Goal: Register for event/course

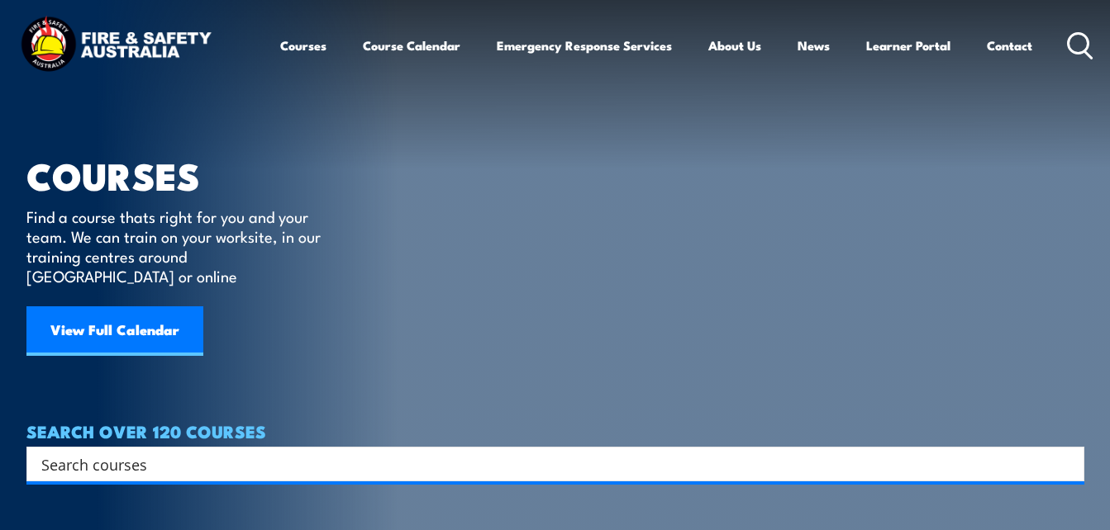
click at [85, 456] on input "Search input" at bounding box center [544, 464] width 1006 height 25
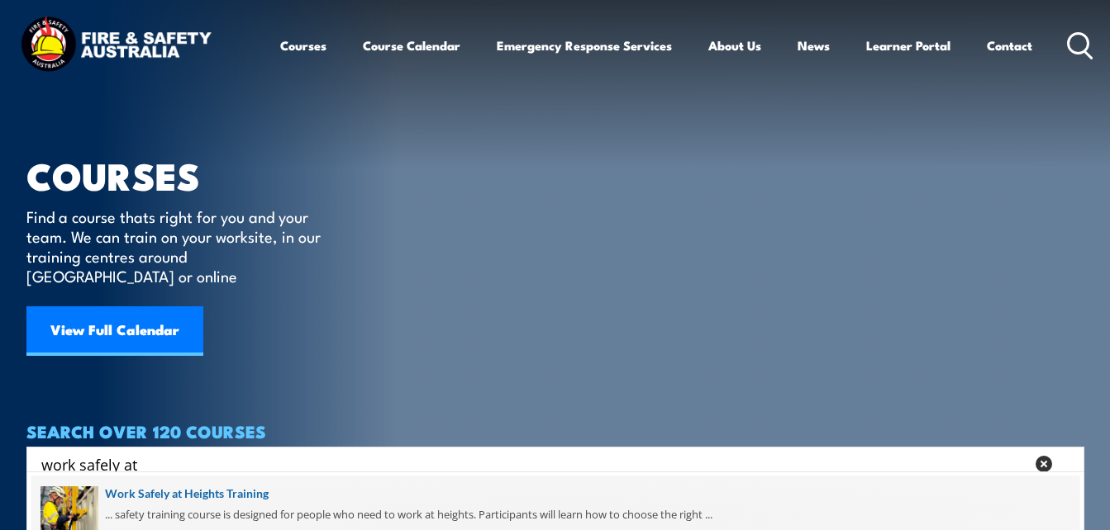
type input "work safely at"
click at [155, 501] on span at bounding box center [555, 515] width 1048 height 78
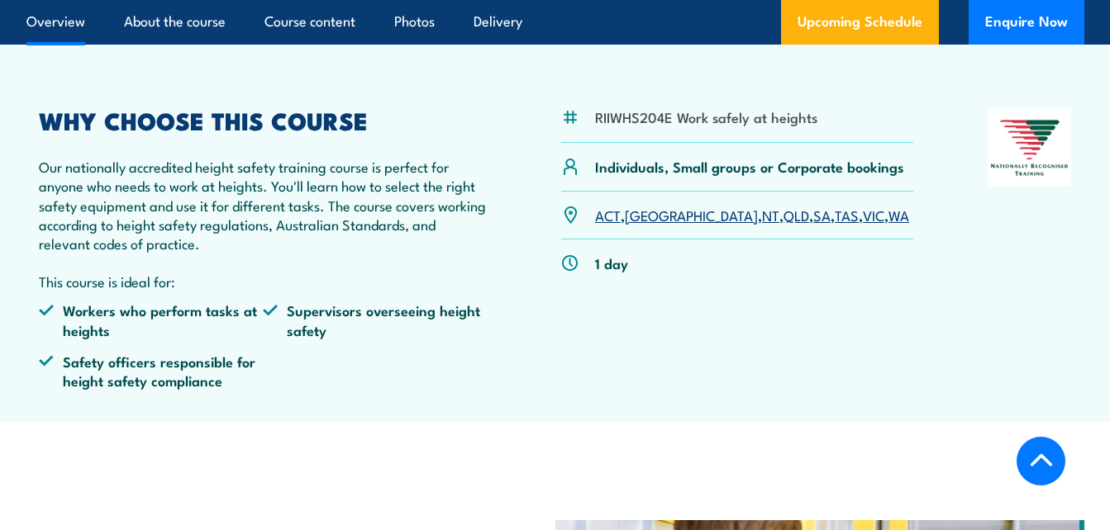
scroll to position [430, 0]
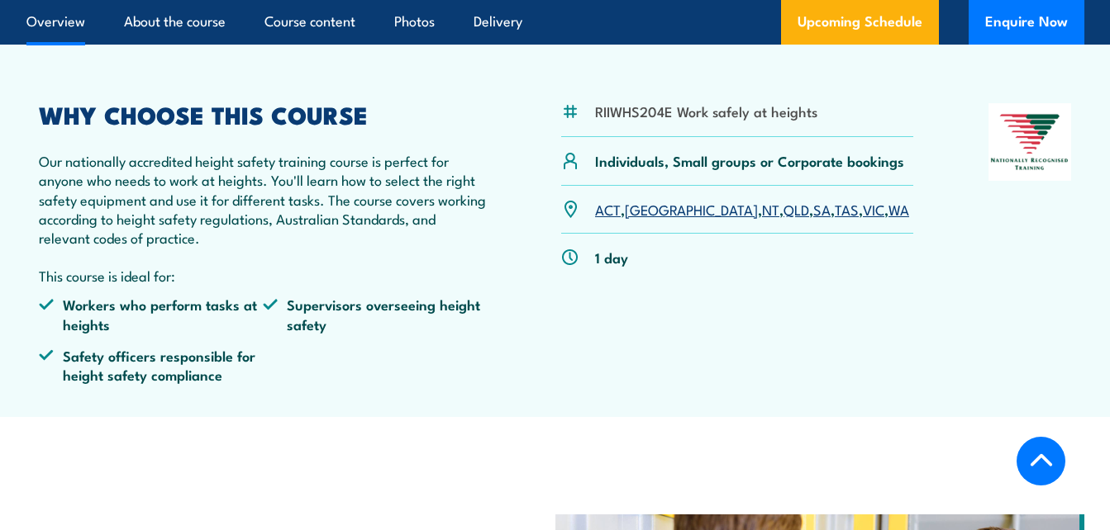
click at [834, 215] on link "TAS" at bounding box center [846, 209] width 24 height 20
